Goal: Check status: Check status

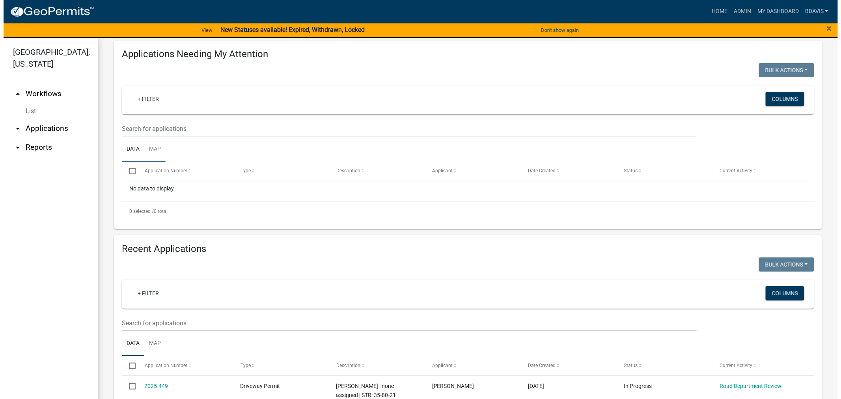
scroll to position [131, 0]
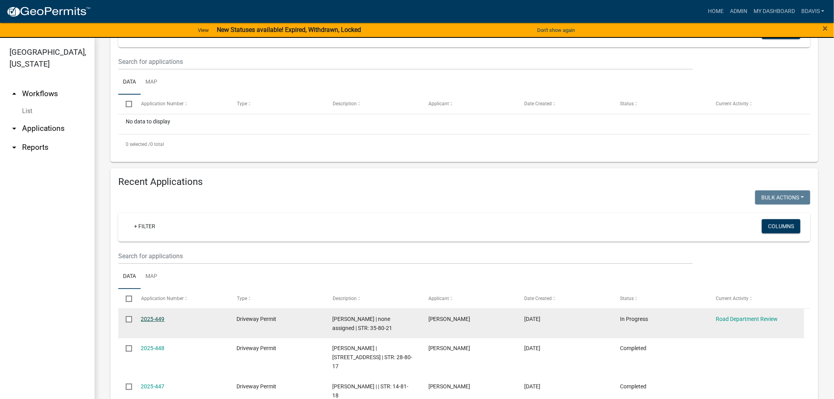
click at [155, 322] on link "2025-449" at bounding box center [153, 319] width 24 height 6
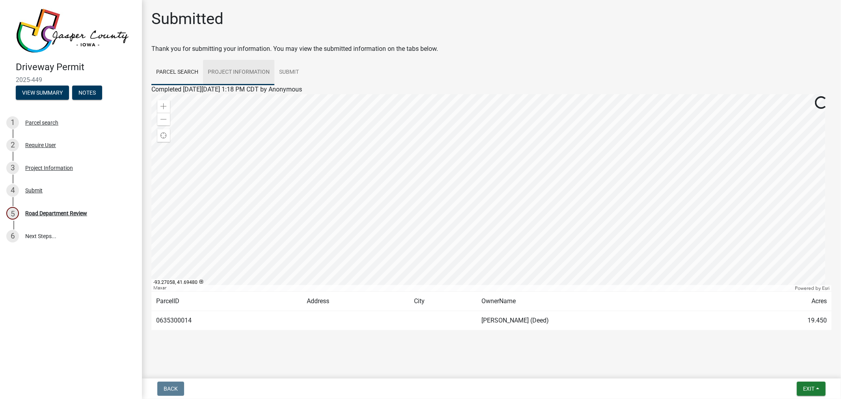
click at [229, 75] on link "Project Information" at bounding box center [238, 72] width 71 height 25
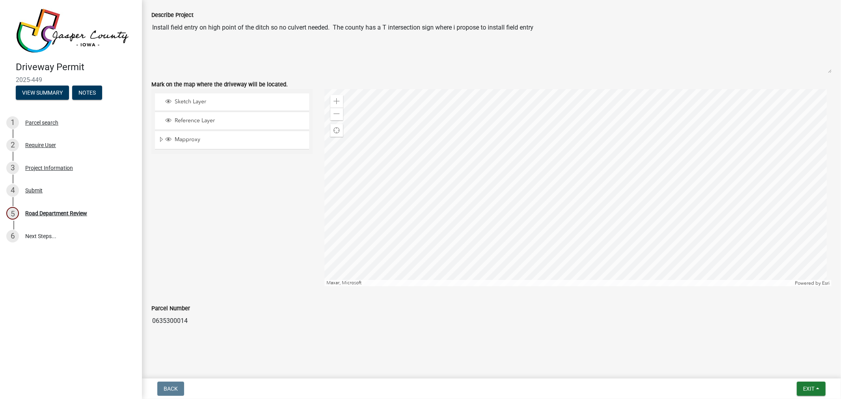
scroll to position [795, 0]
click at [335, 116] on span at bounding box center [336, 114] width 6 height 6
click at [335, 117] on span at bounding box center [336, 114] width 6 height 6
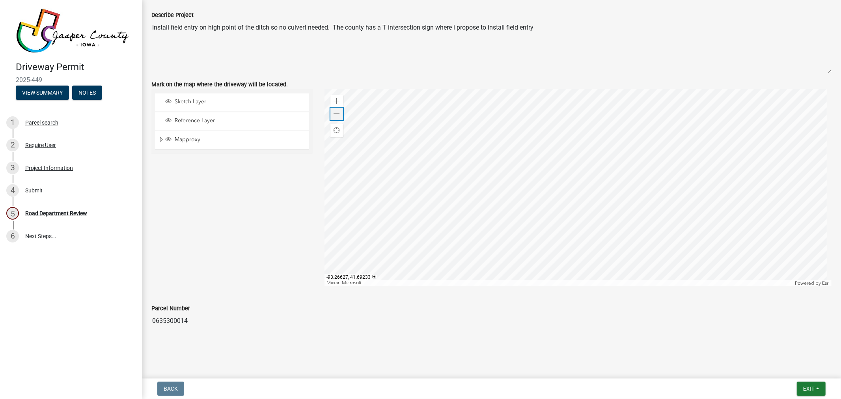
click at [335, 117] on span at bounding box center [336, 114] width 6 height 6
click at [335, 117] on div "Zoom out" at bounding box center [336, 114] width 13 height 13
click at [335, 118] on div "Zoom out" at bounding box center [336, 114] width 13 height 13
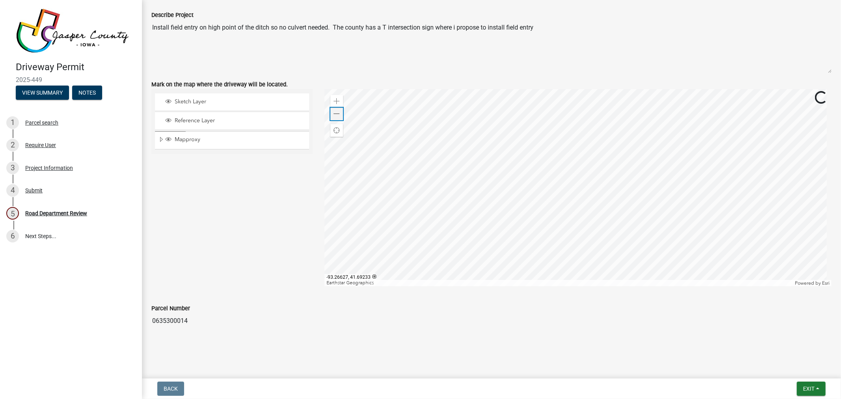
click at [334, 118] on div "Zoom out" at bounding box center [336, 114] width 13 height 13
click at [336, 103] on span at bounding box center [336, 101] width 6 height 6
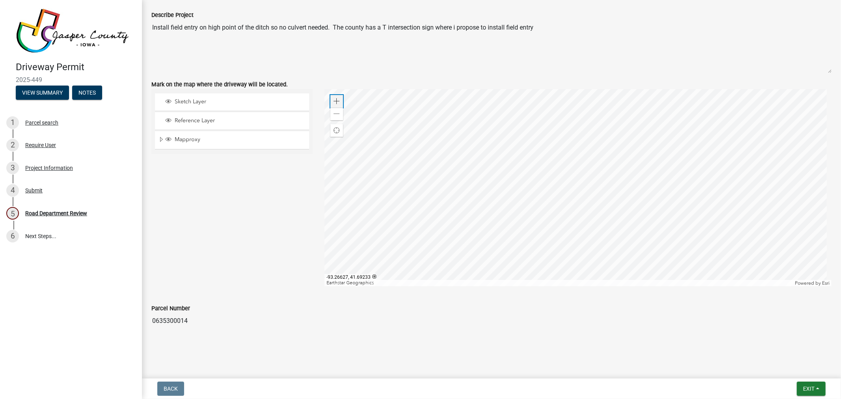
click at [336, 103] on span at bounding box center [336, 101] width 6 height 6
click at [335, 112] on span at bounding box center [336, 114] width 6 height 6
click at [333, 99] on span at bounding box center [336, 101] width 6 height 6
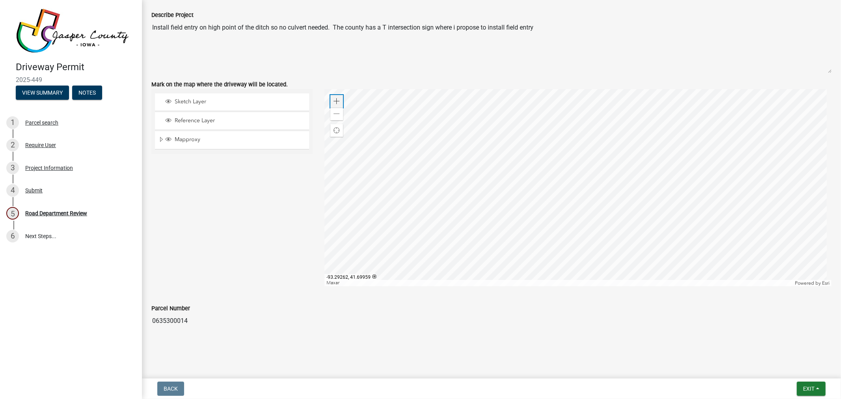
click at [333, 99] on span at bounding box center [336, 101] width 6 height 6
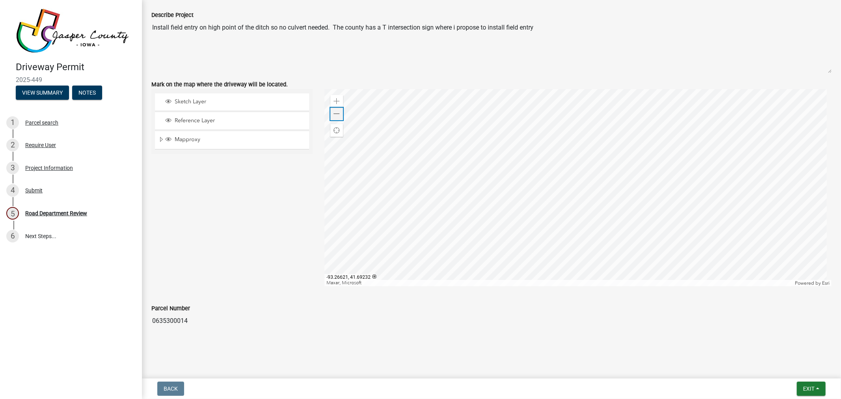
click at [330, 113] on div "Zoom out" at bounding box center [336, 114] width 13 height 13
click at [337, 99] on span at bounding box center [336, 101] width 6 height 6
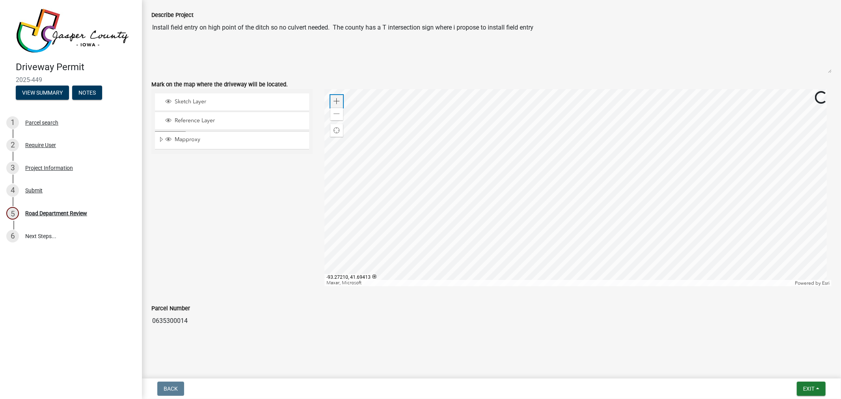
click at [337, 99] on span at bounding box center [336, 101] width 6 height 6
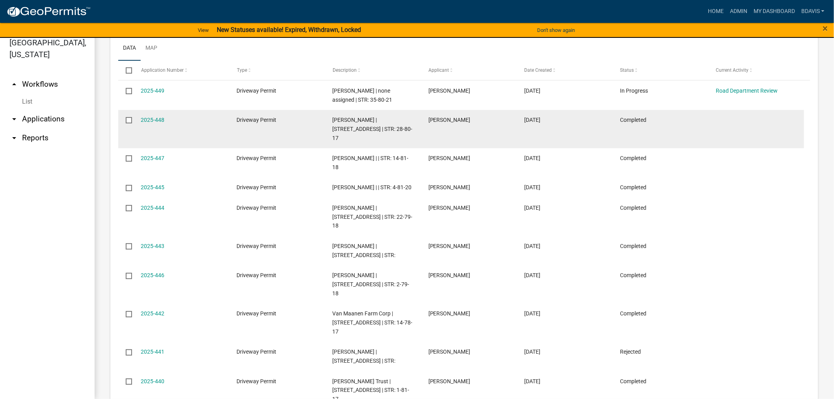
scroll to position [249, 0]
